Goal: Transaction & Acquisition: Download file/media

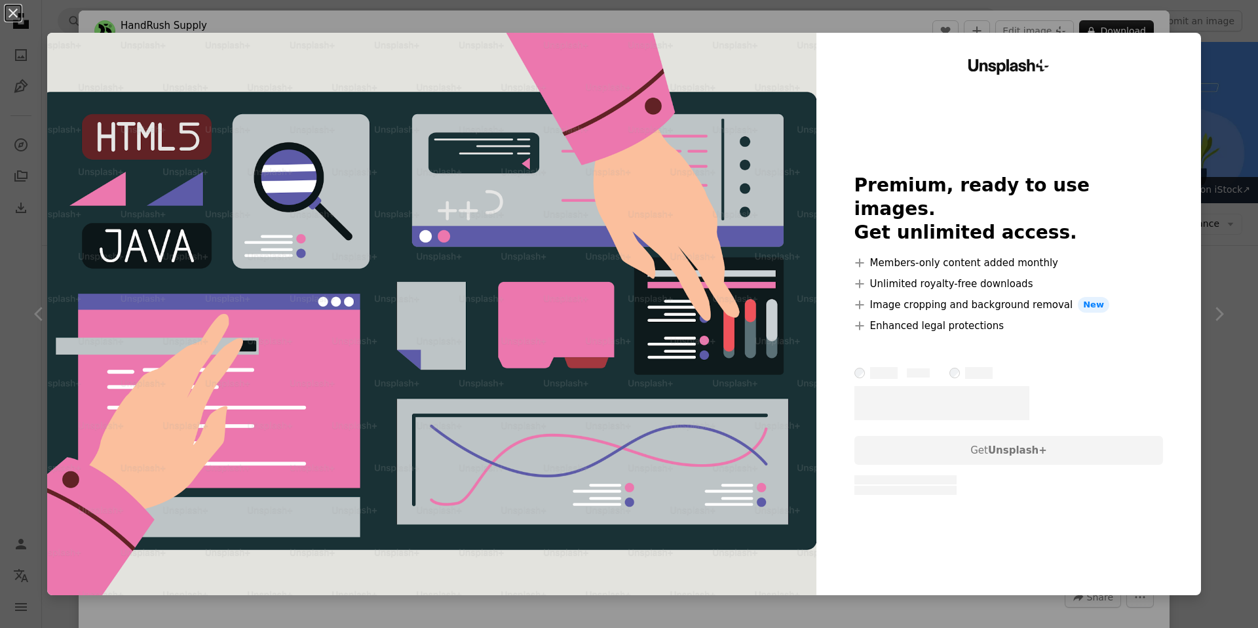
scroll to position [17621, 0]
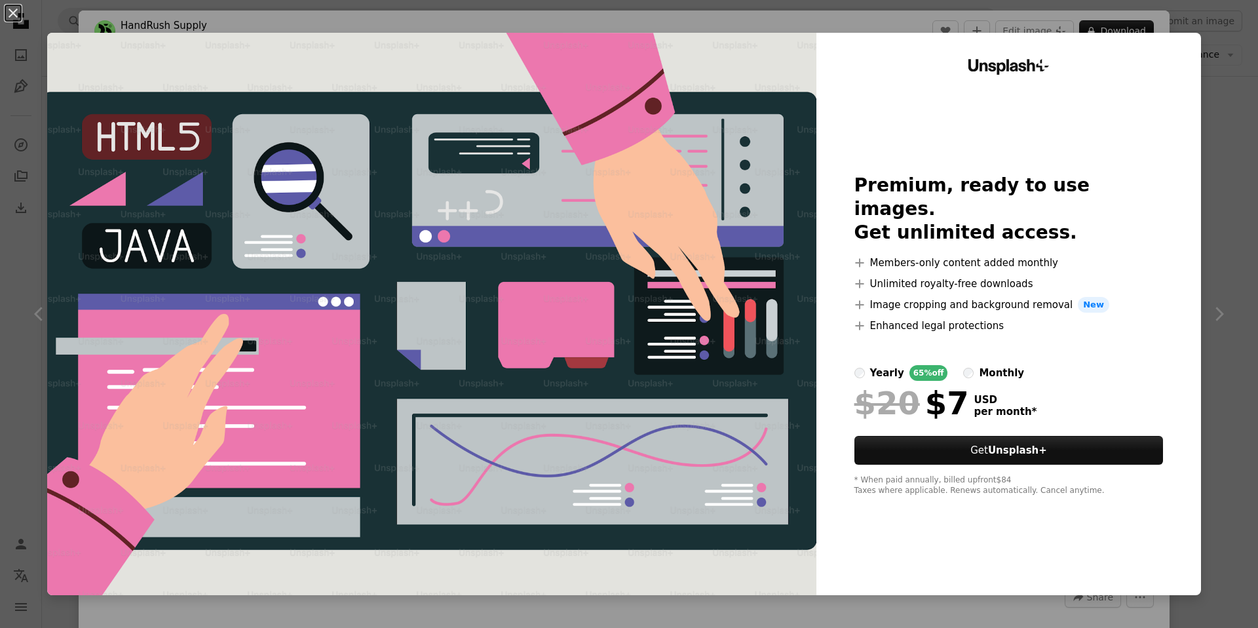
click at [1256, 128] on div "An X shape Unsplash+ Premium, ready to use images. Get unlimited access. A plus…" at bounding box center [629, 314] width 1258 height 628
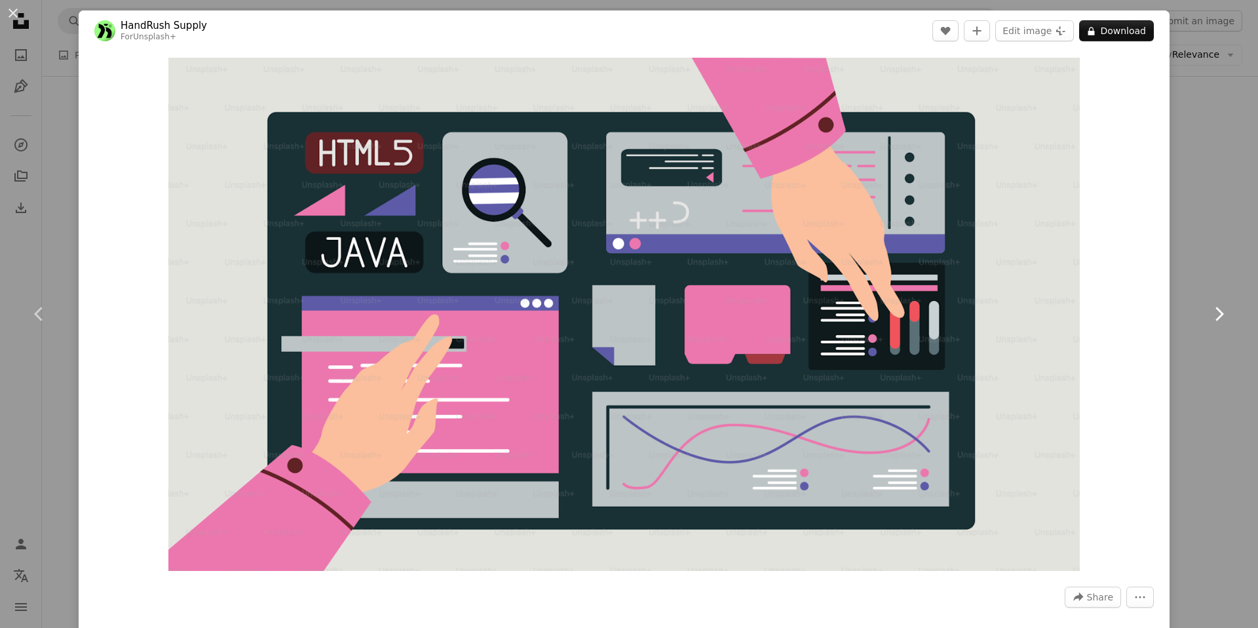
click at [1248, 262] on link "Chevron right" at bounding box center [1219, 314] width 79 height 126
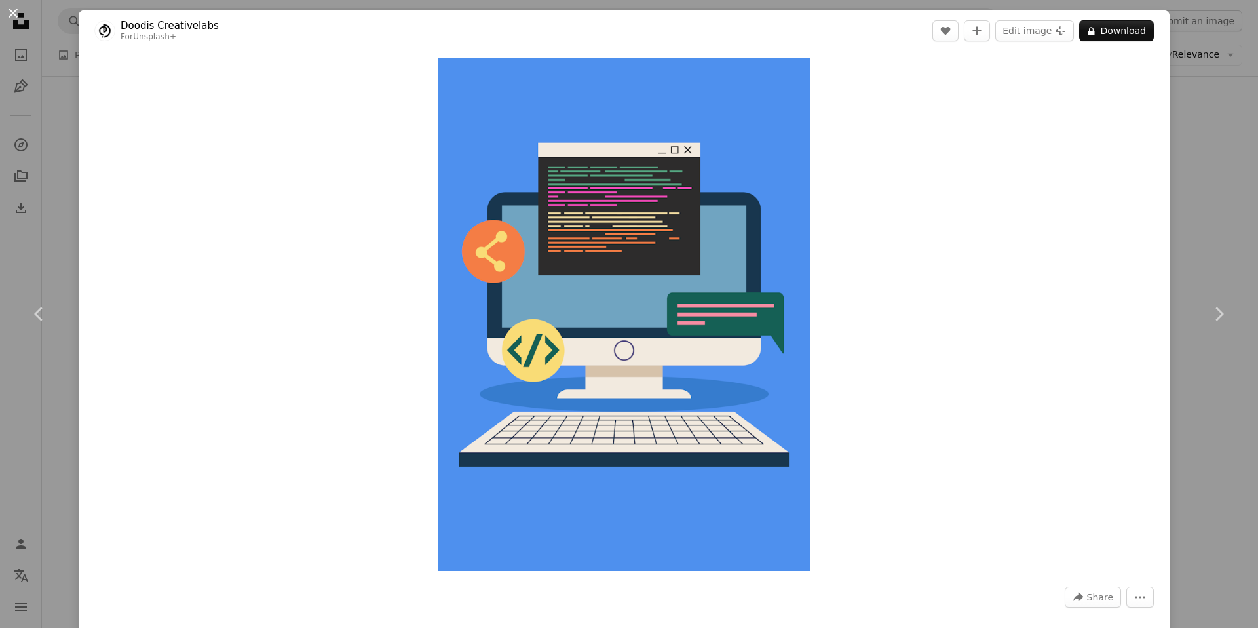
click at [14, 12] on button "An X shape" at bounding box center [13, 13] width 16 height 16
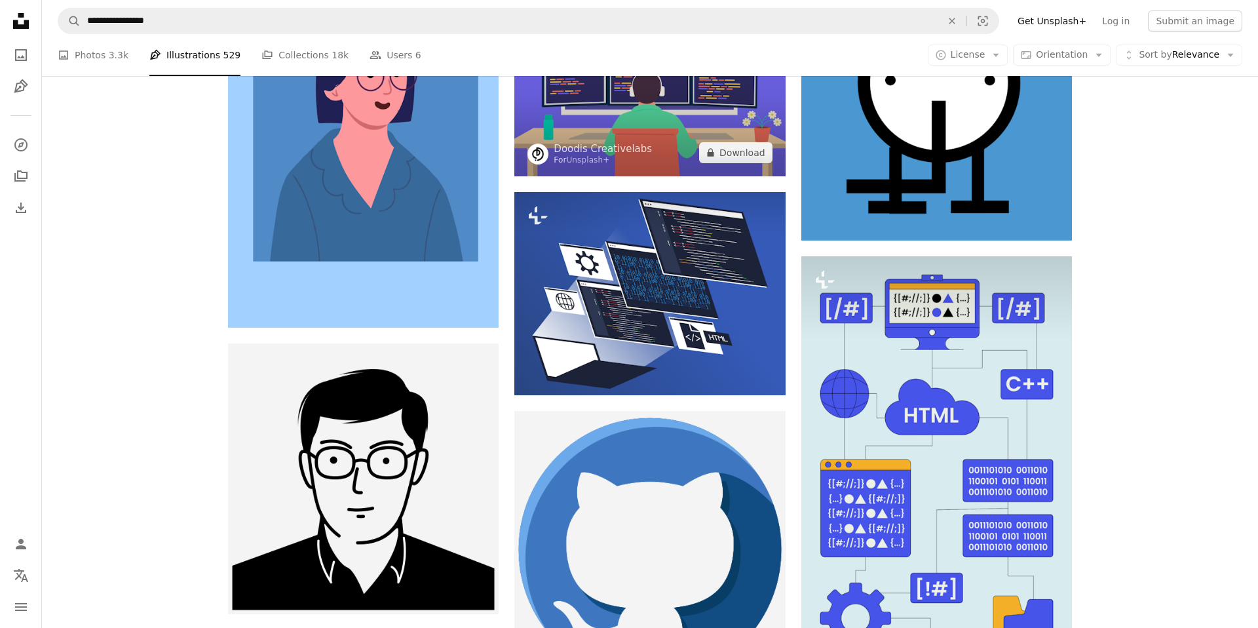
scroll to position [20251, 0]
